Goal: Information Seeking & Learning: Learn about a topic

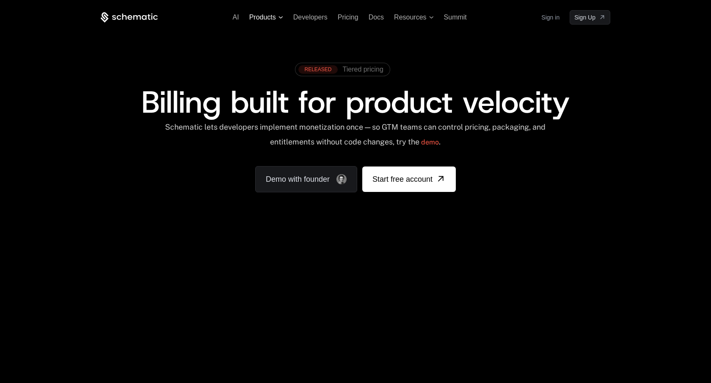
click at [259, 19] on span "Products" at bounding box center [262, 18] width 27 height 8
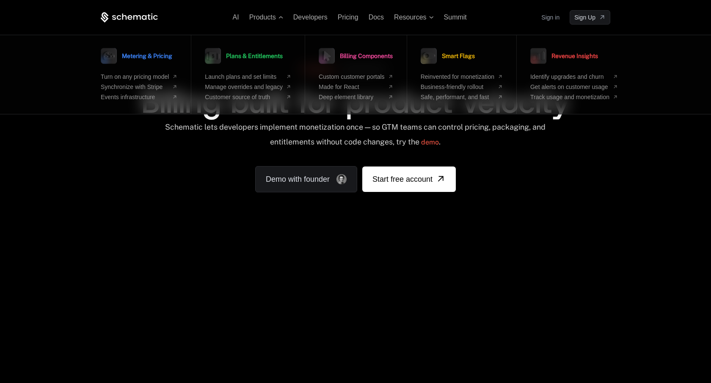
click at [466, 251] on div "AI Products Metering & Pricing Turn on any pricing model Synchronize with Strip…" at bounding box center [355, 126] width 711 height 253
click at [259, 17] on span "Products" at bounding box center [262, 18] width 27 height 8
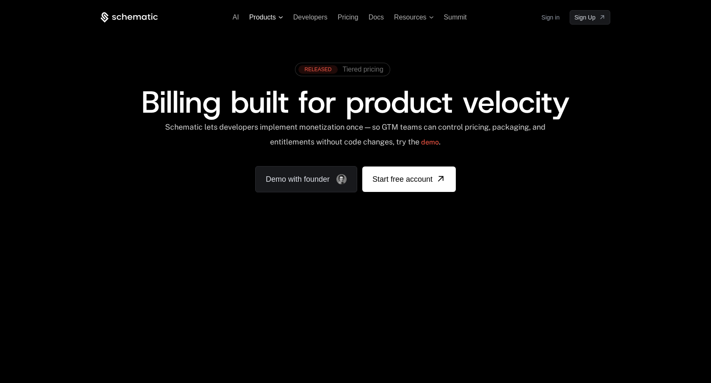
click at [259, 17] on span "Products" at bounding box center [262, 18] width 27 height 8
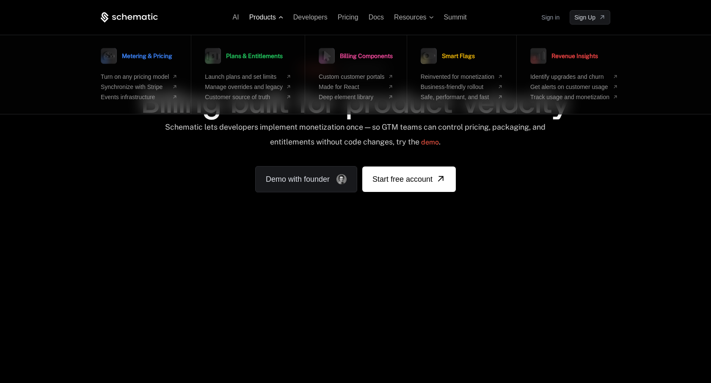
click at [269, 14] on span "Products" at bounding box center [262, 18] width 27 height 8
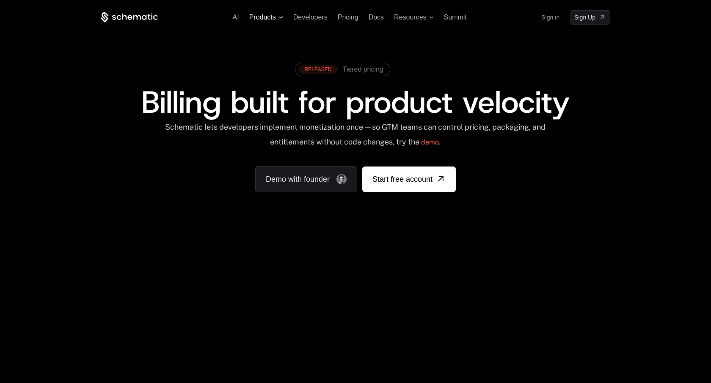
click at [269, 14] on span "Products" at bounding box center [262, 18] width 27 height 8
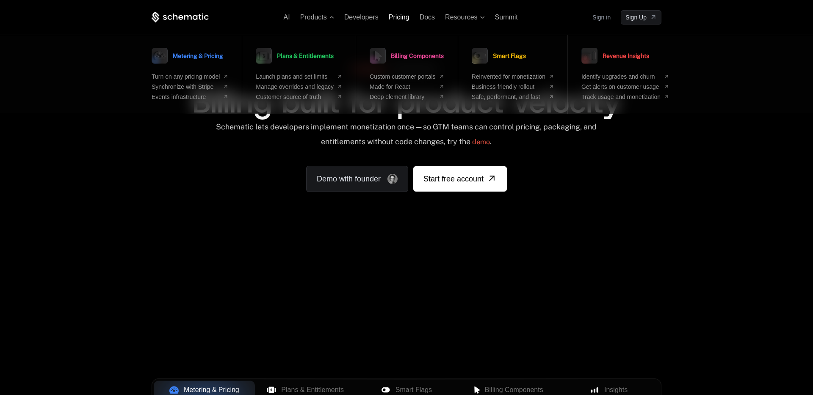
click at [400, 19] on span "Pricing" at bounding box center [399, 17] width 21 height 7
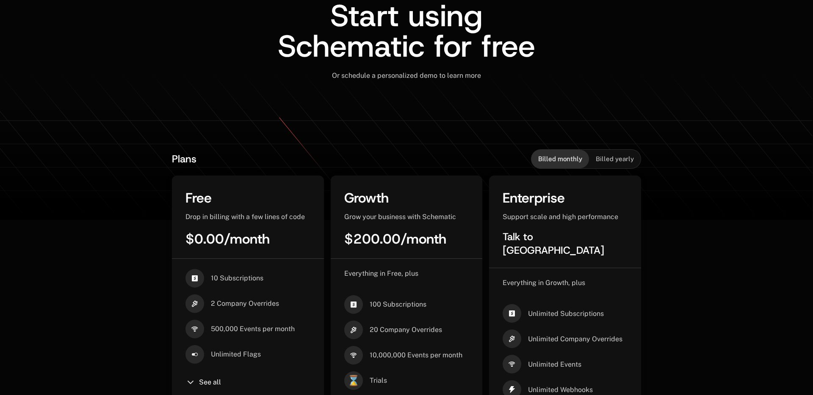
scroll to position [124, 0]
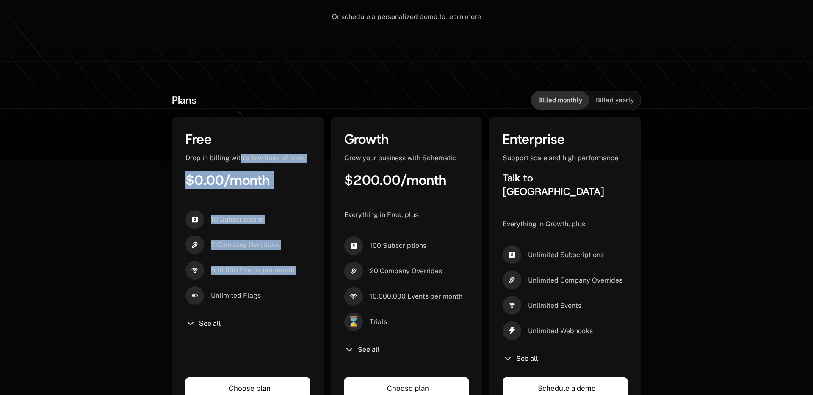
drag, startPoint x: 242, startPoint y: 157, endPoint x: 237, endPoint y: 292, distance: 135.1
click at [237, 289] on div "Free Drop in billing with a few lines of code $0.00 / month 10 Subscriptions 2 …" at bounding box center [248, 265] width 152 height 296
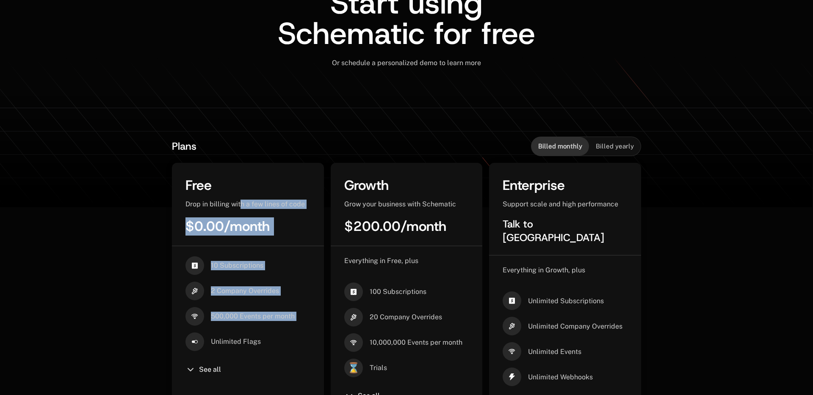
scroll to position [163, 0]
